Goal: Information Seeking & Learning: Learn about a topic

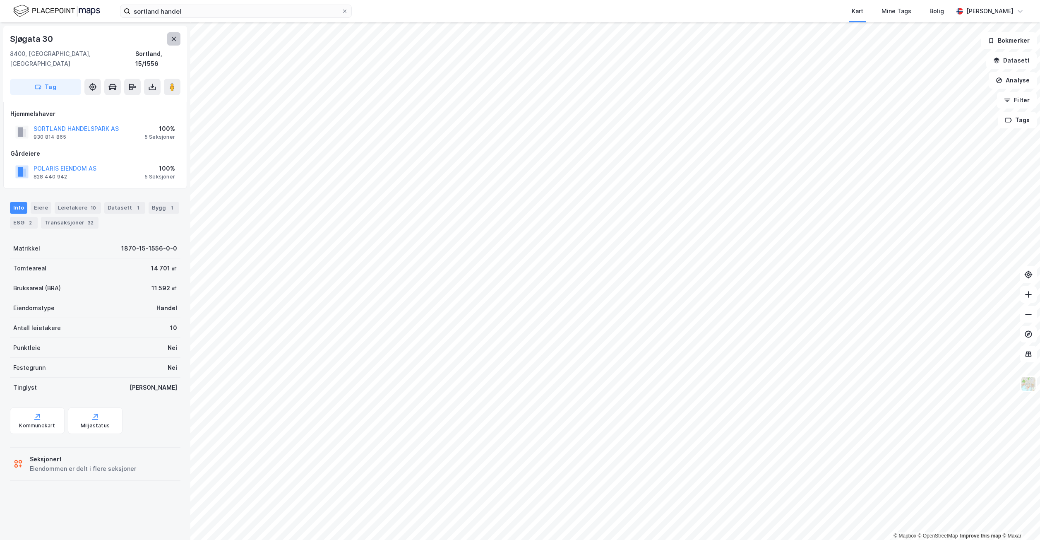
click at [171, 36] on icon at bounding box center [174, 39] width 7 height 7
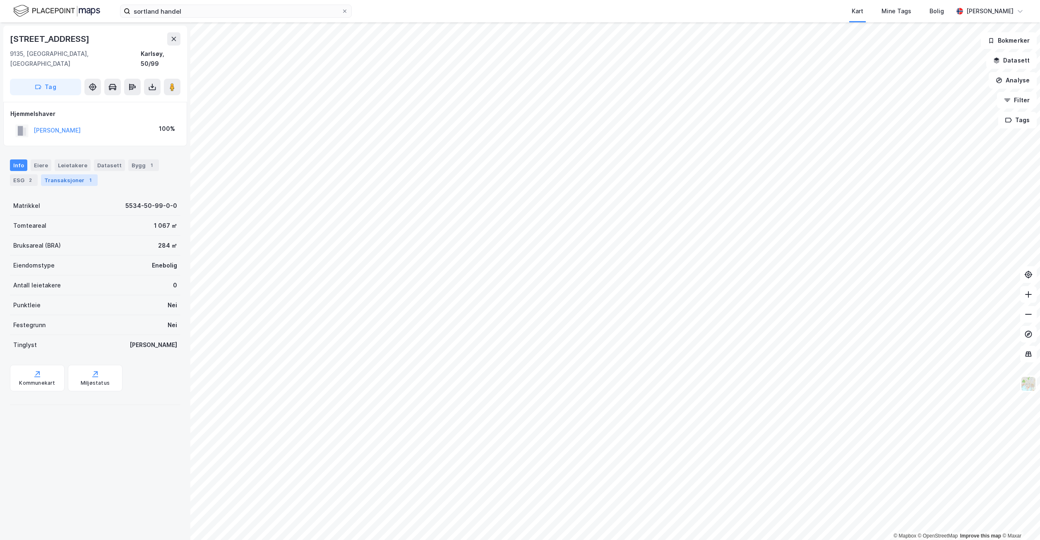
click at [67, 174] on div "Transaksjoner 1" at bounding box center [69, 180] width 57 height 12
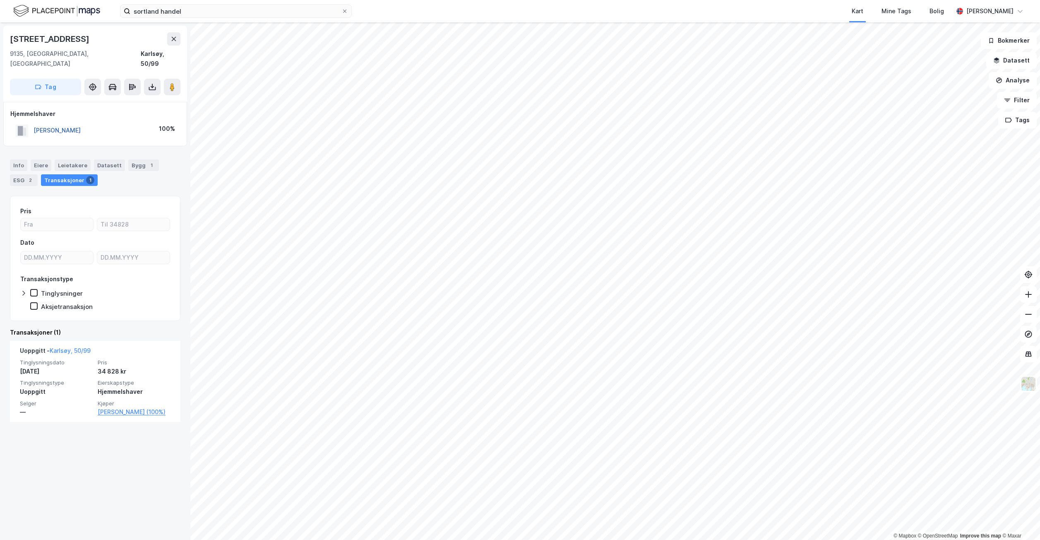
click at [0, 0] on button "[PERSON_NAME]" at bounding box center [0, 0] width 0 height 0
click at [682, 275] on div "© Mapbox © OpenStreetMap Improve this map © Maxar [STREET_ADDRESS], 50/99 Tag […" at bounding box center [520, 280] width 1040 height 517
click at [180, 79] on button at bounding box center [172, 87] width 17 height 17
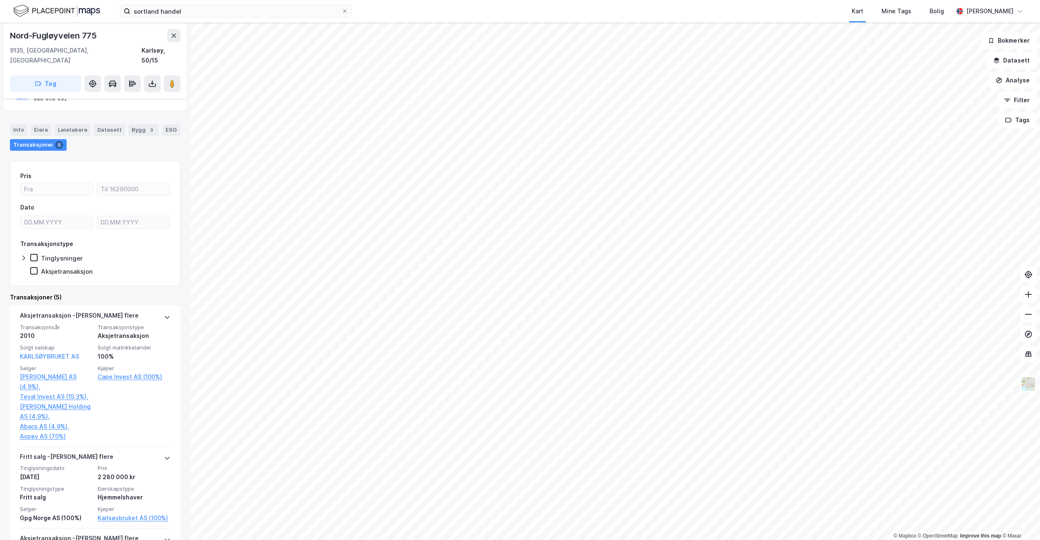
scroll to position [83, 0]
